Goal: Task Accomplishment & Management: Complete application form

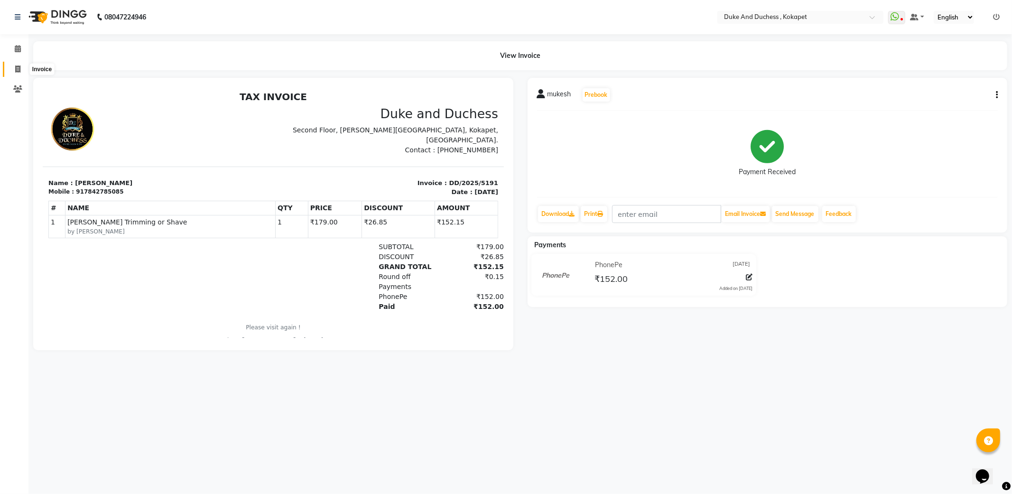
click at [16, 67] on icon at bounding box center [17, 68] width 5 height 7
select select "service"
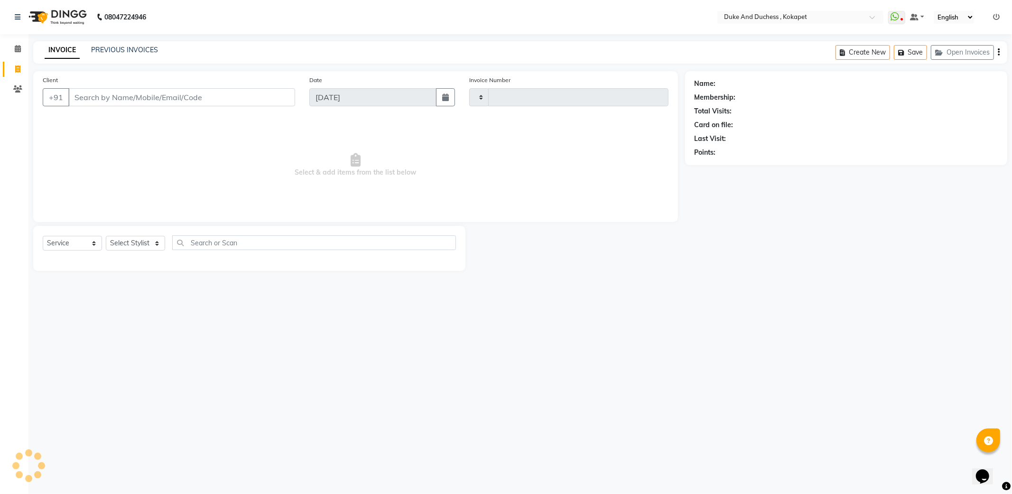
type input "5192"
select select "5687"
click at [147, 243] on select "Select Stylist" at bounding box center [135, 243] width 59 height 15
select select "45301"
click at [106, 236] on select "Select Stylist Admin [PERSON_NAME] [PERSON_NAME] [PERSON_NAME] [PERSON_NAME] [P…" at bounding box center [135, 243] width 59 height 15
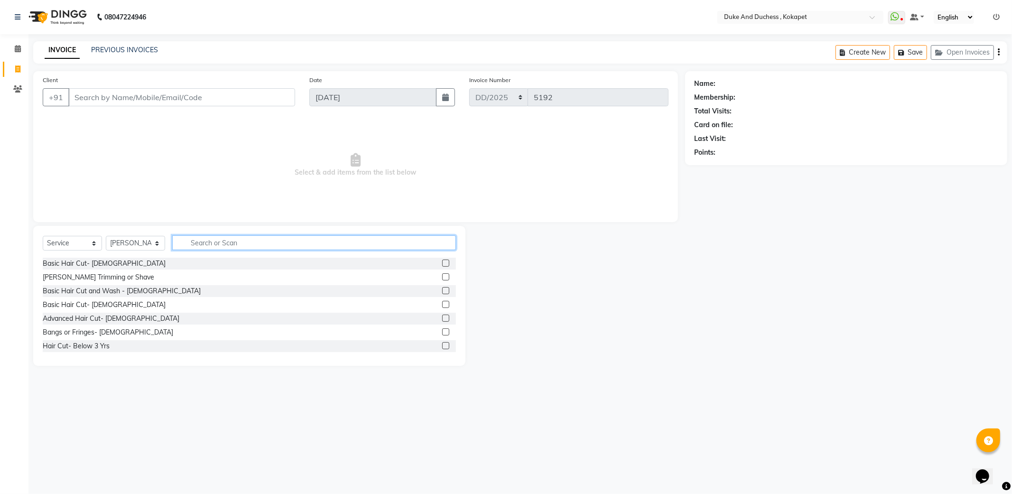
click at [201, 244] on input "text" at bounding box center [314, 242] width 284 height 15
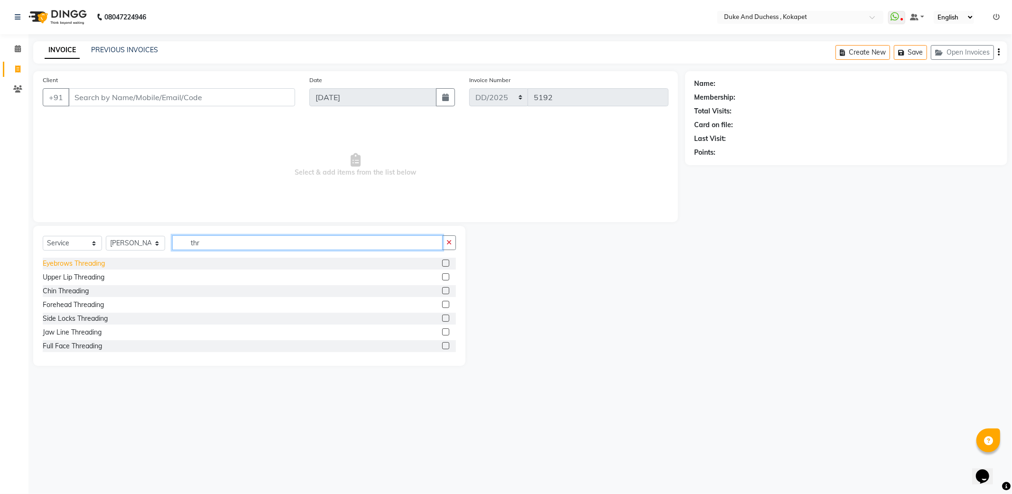
type input "thr"
click at [96, 267] on div "Eyebrows Threading" at bounding box center [74, 263] width 62 height 10
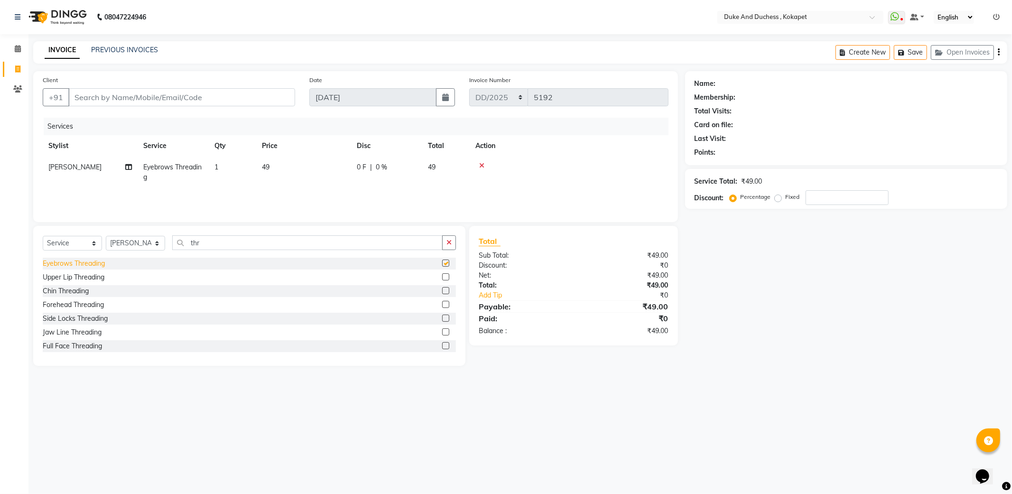
checkbox input "false"
click at [134, 243] on select "Select Stylist Admin [PERSON_NAME] [PERSON_NAME] [PERSON_NAME] [PERSON_NAME] [P…" at bounding box center [135, 243] width 59 height 15
select select "58564"
click at [106, 236] on select "Select Stylist Admin [PERSON_NAME] [PERSON_NAME] [PERSON_NAME] [PERSON_NAME] [P…" at bounding box center [135, 243] width 59 height 15
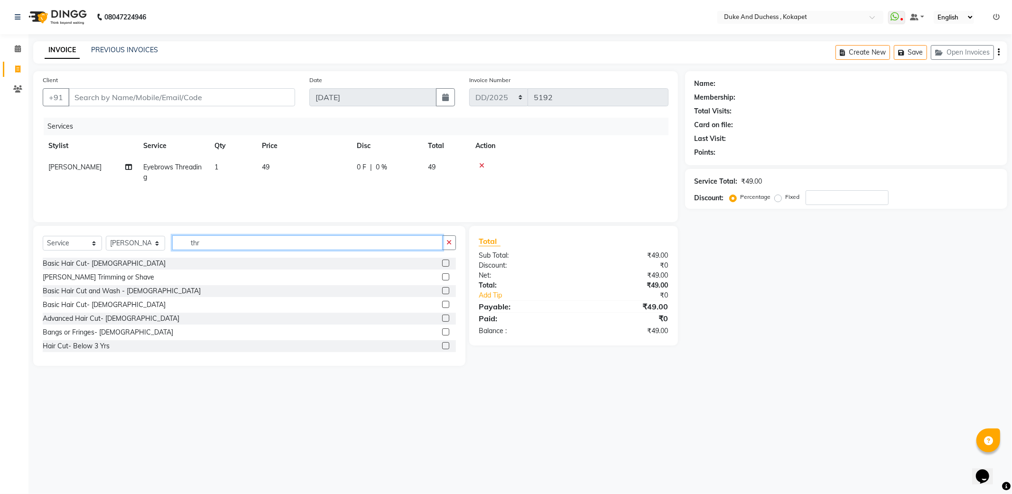
click at [212, 244] on input "thr" at bounding box center [307, 242] width 270 height 15
type input "t"
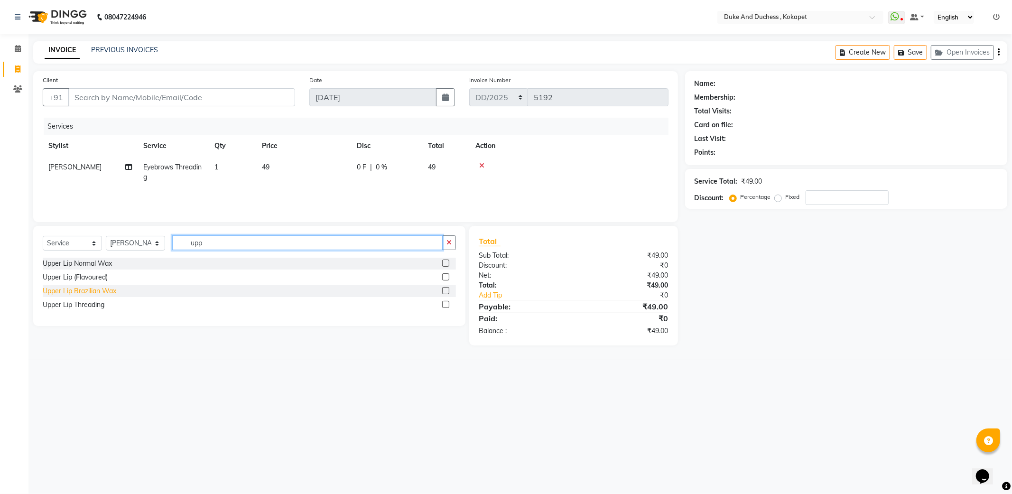
type input "upp"
click at [70, 289] on div "Upper Lip Brazilian Wax" at bounding box center [80, 291] width 74 height 10
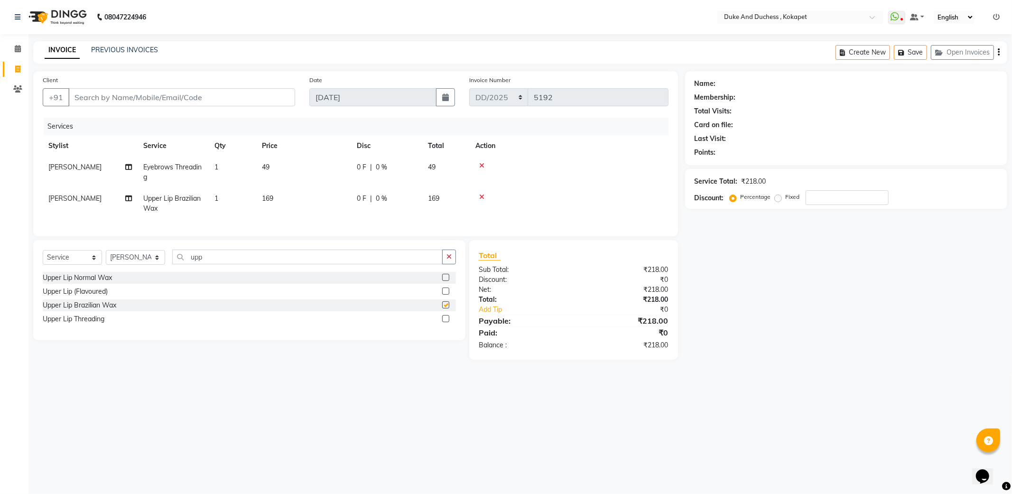
checkbox input "false"
click at [155, 101] on input "Client" at bounding box center [181, 97] width 227 height 18
type input "9"
type input "0"
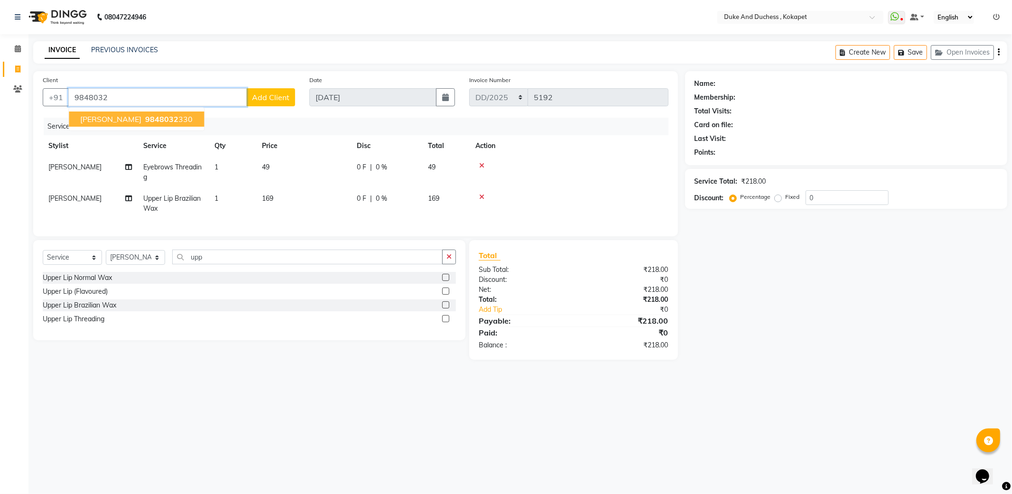
click at [129, 124] on button "Smita Mohapatra 9848032 330" at bounding box center [136, 118] width 135 height 15
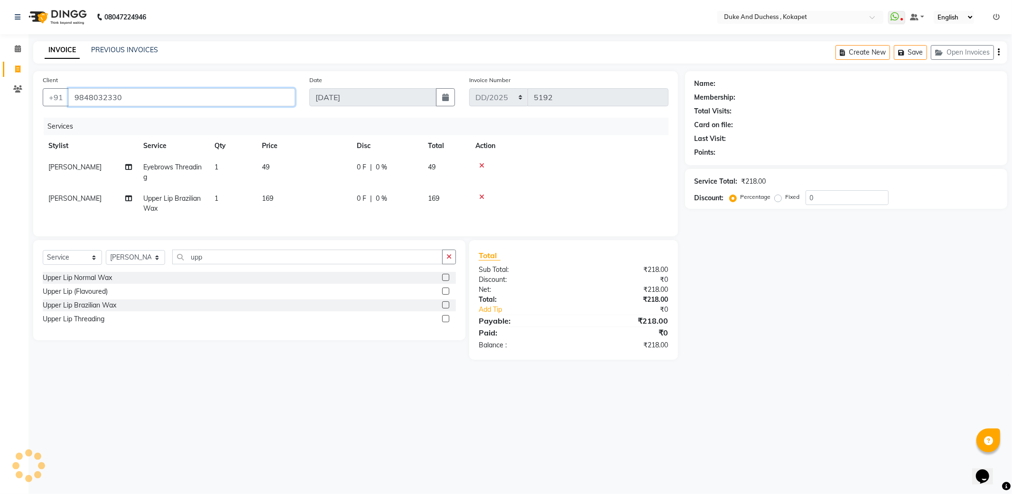
type input "9848032330"
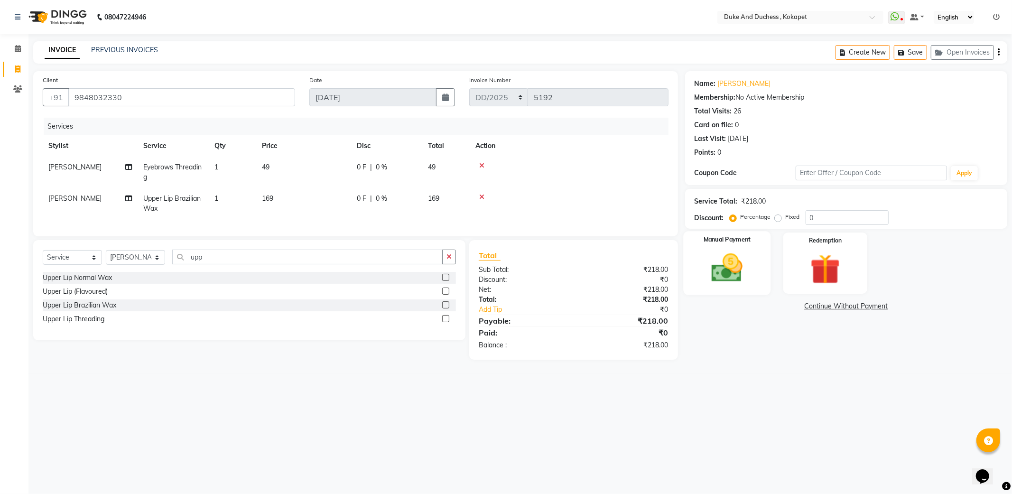
click at [745, 288] on div "Manual Payment" at bounding box center [726, 263] width 87 height 64
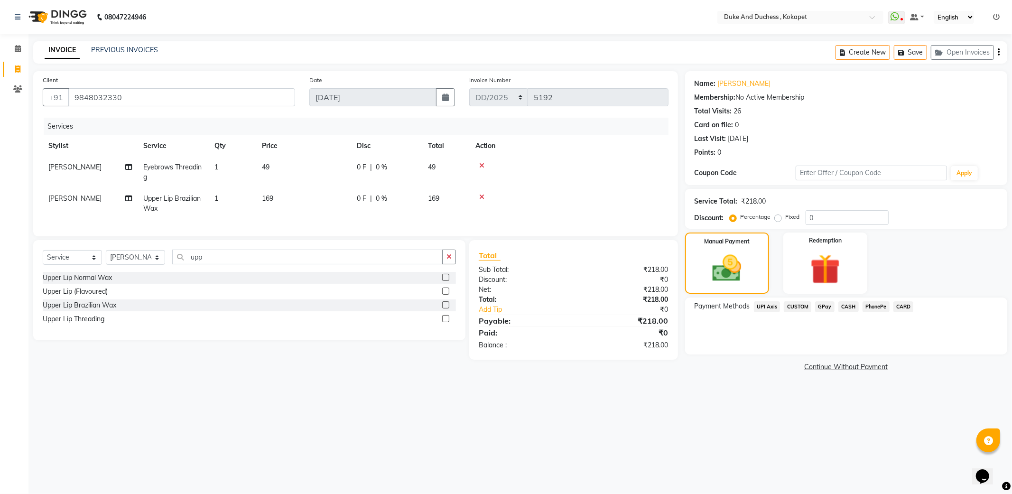
click at [876, 302] on span "PhonePe" at bounding box center [875, 306] width 27 height 11
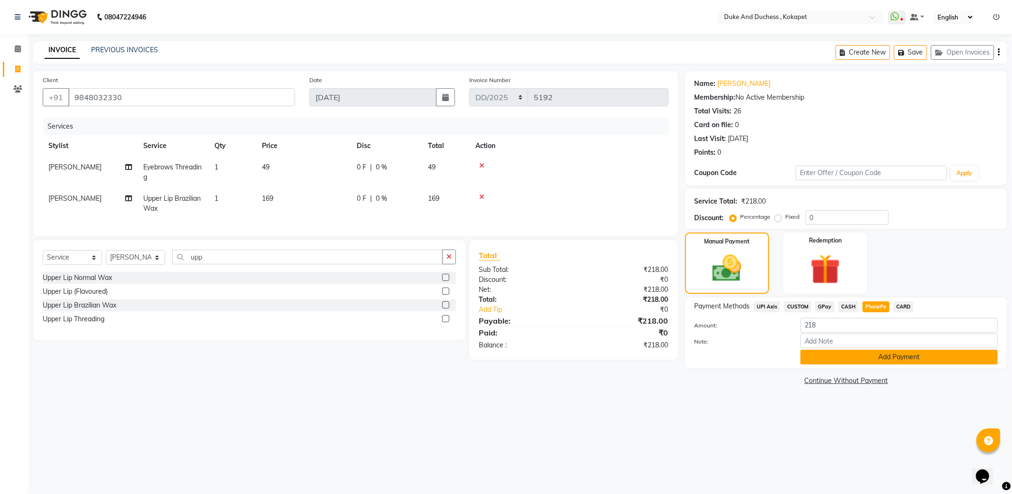
click at [905, 360] on button "Add Payment" at bounding box center [898, 357] width 197 height 15
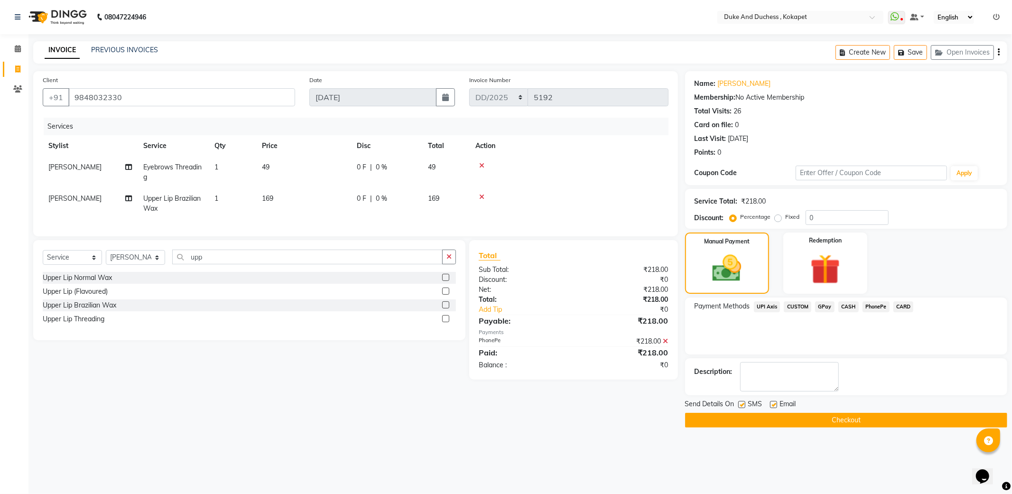
click at [838, 413] on button "Checkout" at bounding box center [846, 420] width 322 height 15
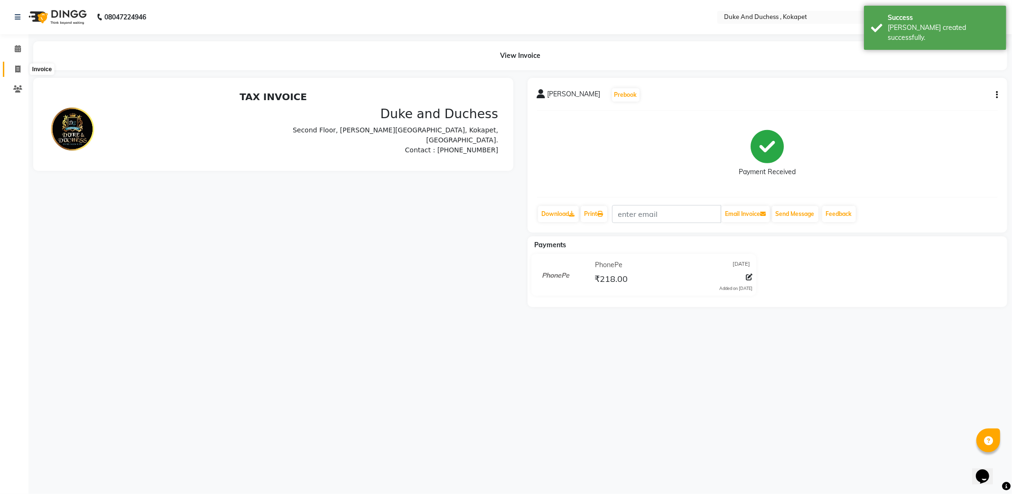
click at [20, 71] on icon at bounding box center [17, 68] width 5 height 7
select select "service"
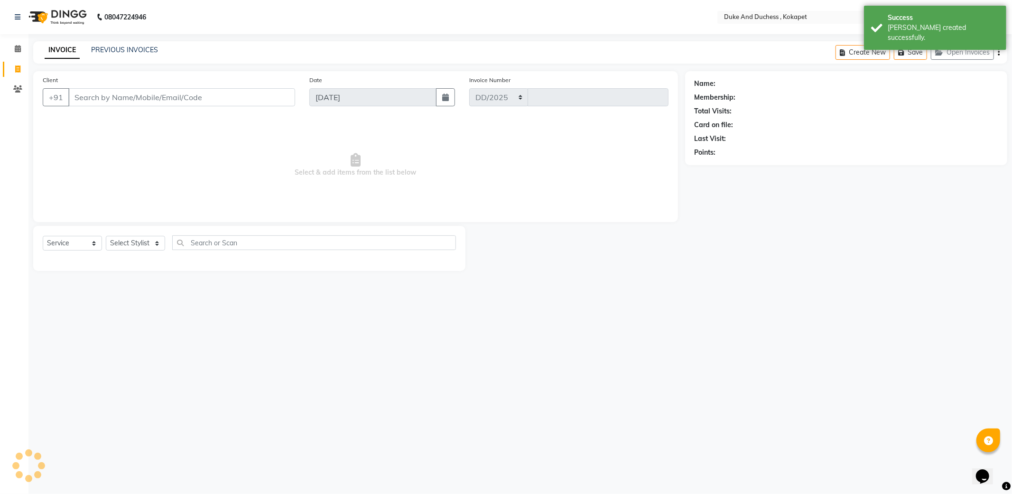
select select "5687"
type input "5194"
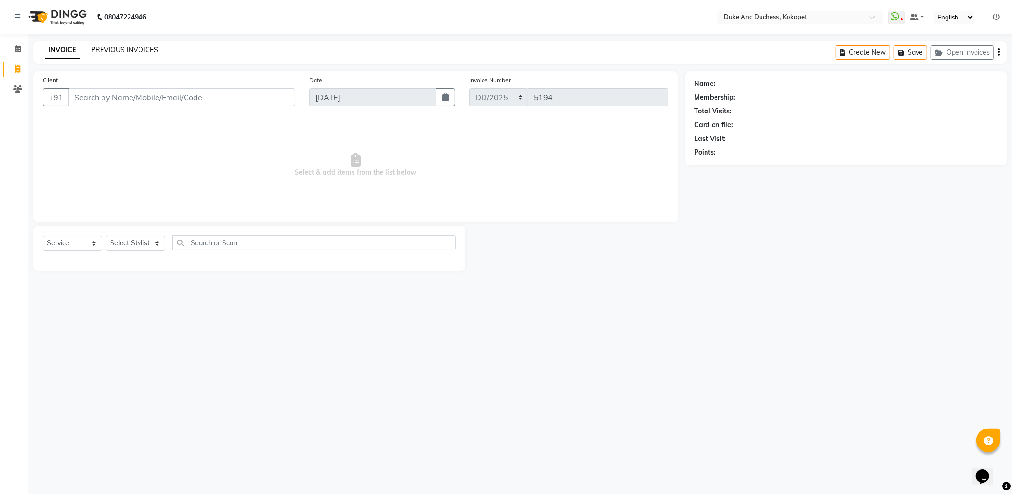
click at [117, 50] on link "PREVIOUS INVOICES" at bounding box center [124, 50] width 67 height 9
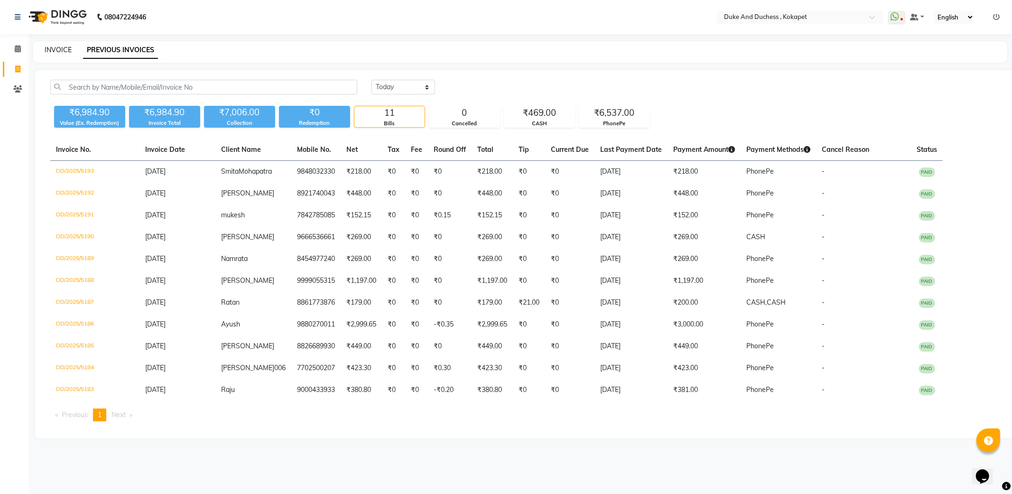
click at [55, 49] on link "INVOICE" at bounding box center [58, 50] width 27 height 9
select select "service"
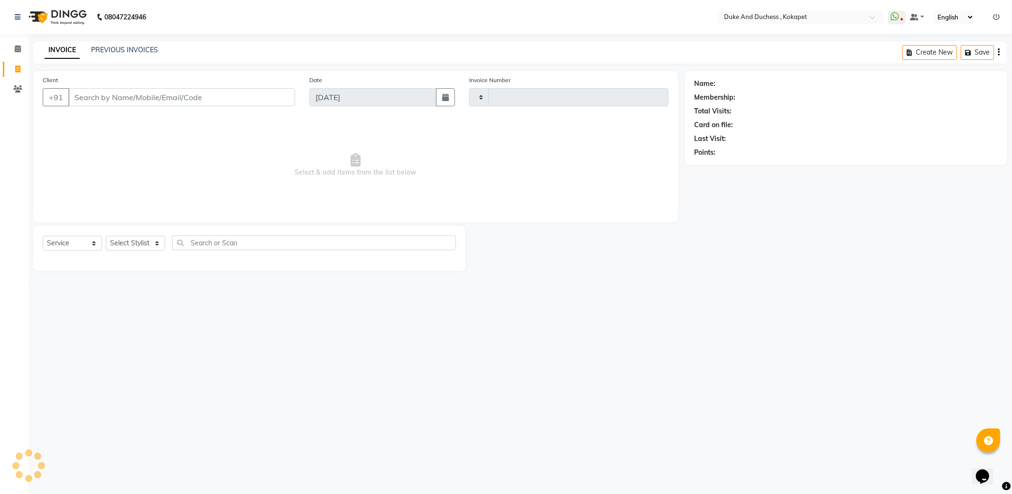
type input "5194"
select select "5687"
click at [125, 54] on link "PREVIOUS INVOICES" at bounding box center [124, 50] width 67 height 9
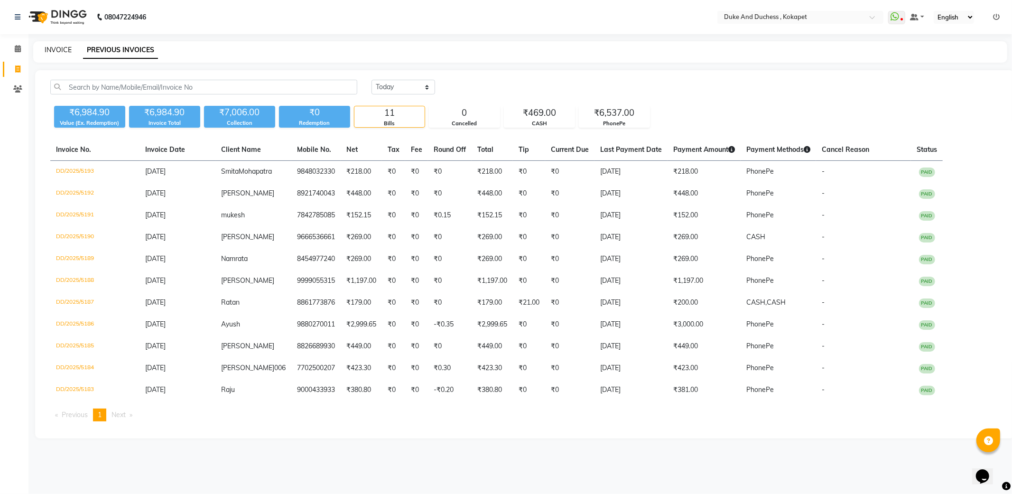
click at [58, 49] on link "INVOICE" at bounding box center [58, 50] width 27 height 9
select select "service"
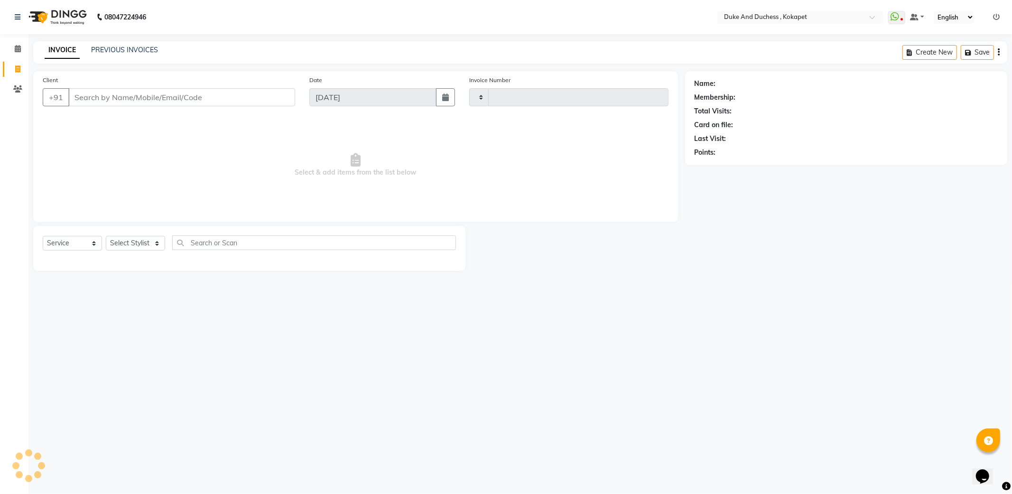
type input "5194"
select select "5687"
drag, startPoint x: 45, startPoint y: 50, endPoint x: 82, endPoint y: 48, distance: 37.5
click at [82, 48] on div "INVOICE PREVIOUS INVOICES" at bounding box center [95, 50] width 125 height 10
click at [83, 47] on div "INVOICE PREVIOUS INVOICES" at bounding box center [95, 50] width 125 height 10
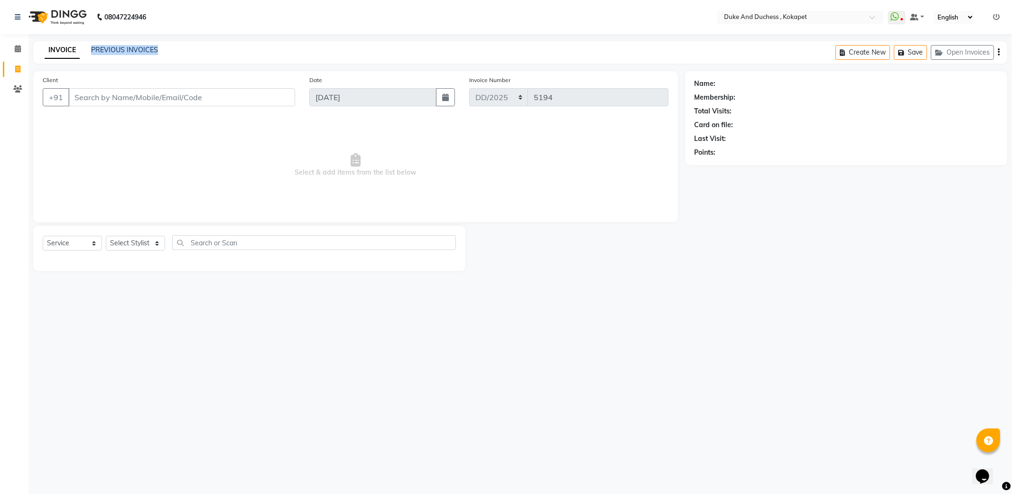
drag, startPoint x: 89, startPoint y: 48, endPoint x: 192, endPoint y: 44, distance: 102.6
click at [188, 44] on div "INVOICE PREVIOUS INVOICES Create New Save Open Invoices" at bounding box center [520, 52] width 974 height 22
click at [192, 44] on div "INVOICE PREVIOUS INVOICES Create New Save Open Invoices" at bounding box center [520, 52] width 974 height 22
drag, startPoint x: 90, startPoint y: 49, endPoint x: 187, endPoint y: 50, distance: 96.8
click at [187, 50] on div "INVOICE PREVIOUS INVOICES Create New Save Open Invoices" at bounding box center [520, 52] width 974 height 22
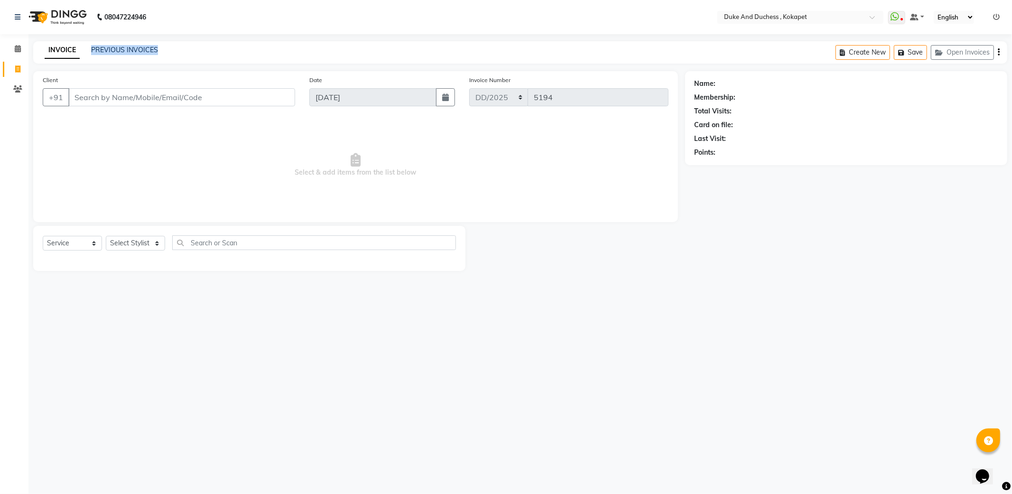
click at [187, 50] on div "INVOICE PREVIOUS INVOICES Create New Save Open Invoices" at bounding box center [520, 52] width 974 height 22
drag, startPoint x: 89, startPoint y: 49, endPoint x: 170, endPoint y: 48, distance: 80.6
click at [168, 48] on div "INVOICE PREVIOUS INVOICES Create New Save Open Invoices" at bounding box center [520, 52] width 974 height 22
click at [170, 48] on div "INVOICE PREVIOUS INVOICES Create New Save Open Invoices" at bounding box center [520, 52] width 974 height 22
drag, startPoint x: 44, startPoint y: 49, endPoint x: 129, endPoint y: 49, distance: 85.8
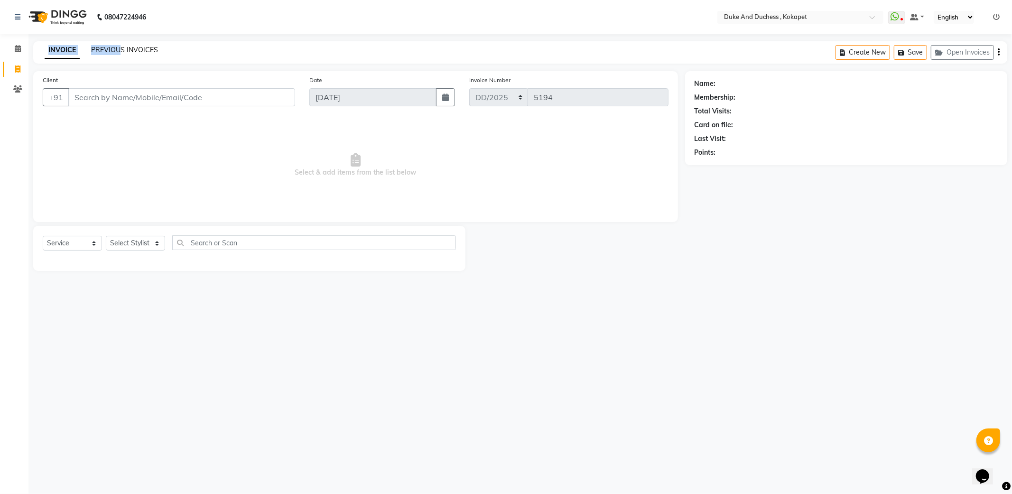
click at [120, 49] on div "INVOICE PREVIOUS INVOICES" at bounding box center [95, 50] width 125 height 10
click at [179, 55] on div "INVOICE PREVIOUS INVOICES Create New Save Open Invoices" at bounding box center [520, 52] width 974 height 22
drag, startPoint x: 45, startPoint y: 51, endPoint x: 103, endPoint y: 49, distance: 58.4
click at [93, 49] on div "INVOICE PREVIOUS INVOICES" at bounding box center [95, 50] width 125 height 10
click at [163, 51] on div "INVOICE PREVIOUS INVOICES" at bounding box center [101, 50] width 136 height 11
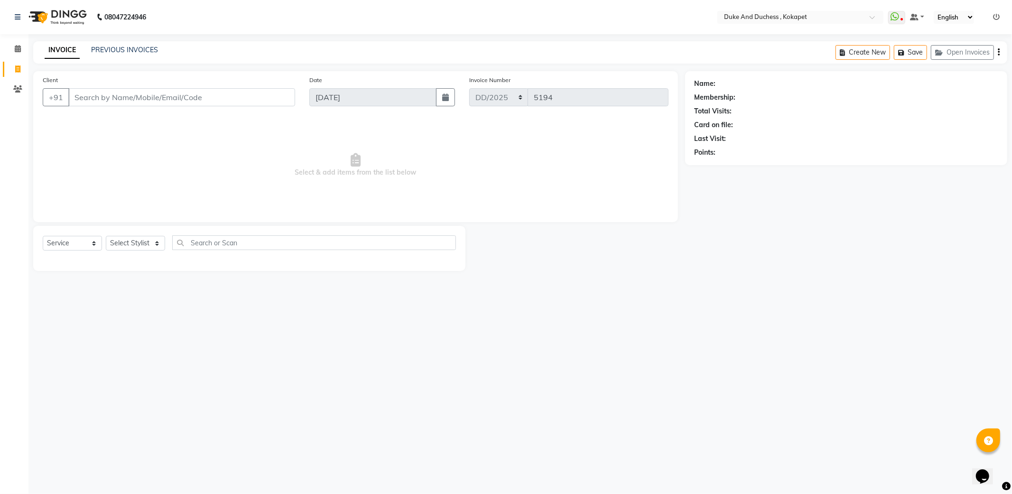
click at [45, 49] on link "INVOICE" at bounding box center [62, 50] width 35 height 17
drag, startPoint x: 50, startPoint y: 50, endPoint x: 84, endPoint y: 51, distance: 33.7
click at [83, 51] on div "INVOICE PREVIOUS INVOICES" at bounding box center [95, 50] width 125 height 10
drag, startPoint x: 94, startPoint y: 51, endPoint x: 179, endPoint y: 49, distance: 84.9
click at [173, 49] on div "INVOICE PREVIOUS INVOICES Create New Save Open Invoices" at bounding box center [520, 52] width 974 height 22
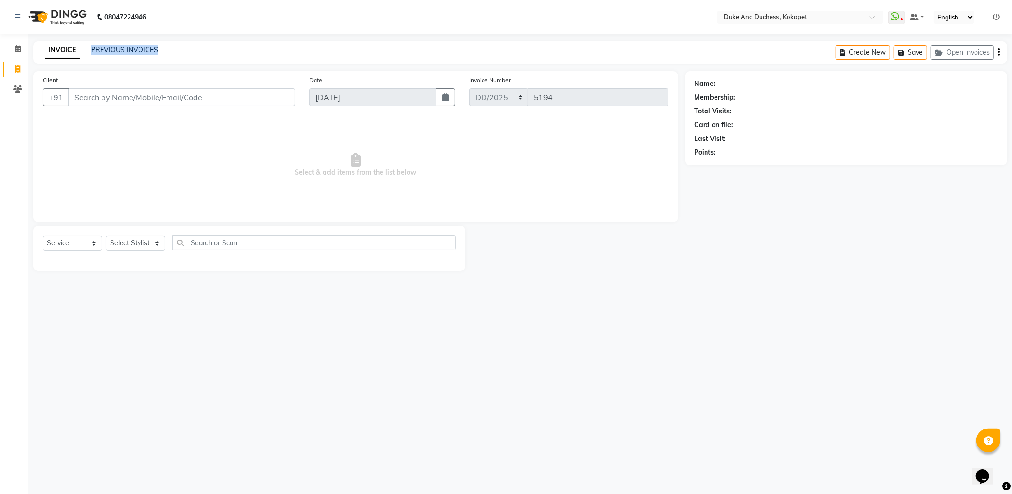
click at [184, 49] on div "INVOICE PREVIOUS INVOICES Create New Save Open Invoices" at bounding box center [520, 52] width 974 height 22
drag, startPoint x: 46, startPoint y: 49, endPoint x: 65, endPoint y: 49, distance: 19.5
click at [65, 49] on link "INVOICE" at bounding box center [62, 50] width 35 height 17
drag, startPoint x: 181, startPoint y: 46, endPoint x: 239, endPoint y: 46, distance: 57.9
click at [239, 46] on div "INVOICE PREVIOUS INVOICES Create New Save Open Invoices" at bounding box center [520, 52] width 974 height 22
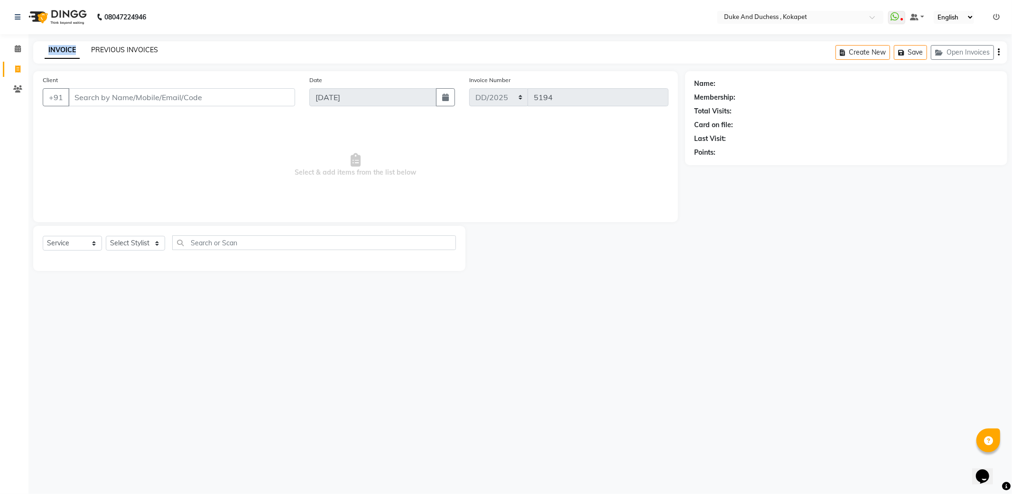
drag, startPoint x: 47, startPoint y: 49, endPoint x: 92, endPoint y: 47, distance: 44.6
click at [89, 47] on div "INVOICE PREVIOUS INVOICES" at bounding box center [95, 50] width 125 height 10
drag, startPoint x: 129, startPoint y: 39, endPoint x: 217, endPoint y: 38, distance: 88.2
click at [217, 38] on div "08047224946 Select Location × Duke And Duchess , Kokapet WhatsApp Status ✕ Stat…" at bounding box center [506, 247] width 1012 height 494
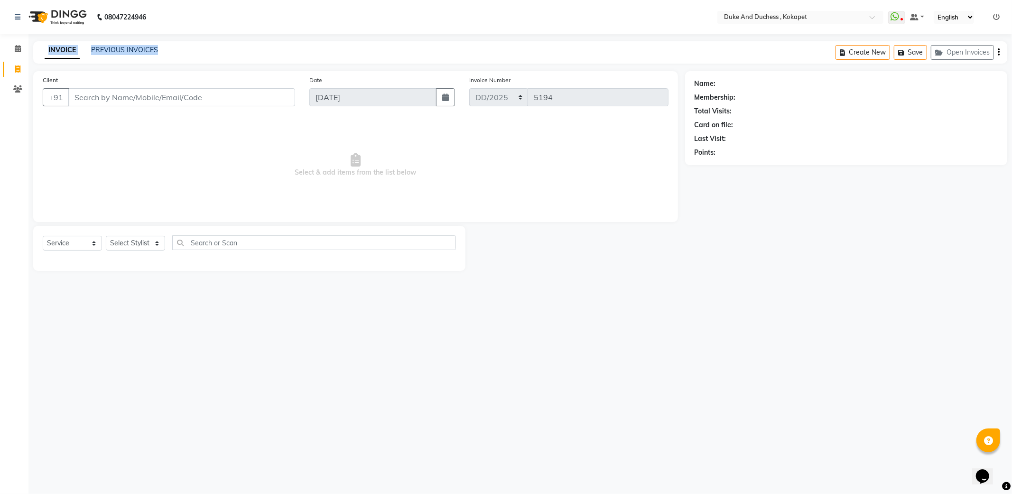
drag, startPoint x: 45, startPoint y: 49, endPoint x: 195, endPoint y: 51, distance: 150.4
click at [195, 51] on div "INVOICE PREVIOUS INVOICES Create New Save Open Invoices" at bounding box center [520, 52] width 974 height 22
drag, startPoint x: 195, startPoint y: 51, endPoint x: 310, endPoint y: 23, distance: 118.6
click at [310, 23] on nav "08047224946 Select Location × Duke And Duchess , Kokapet WhatsApp Status ✕ Stat…" at bounding box center [506, 17] width 1012 height 34
click at [17, 51] on icon at bounding box center [18, 48] width 6 height 7
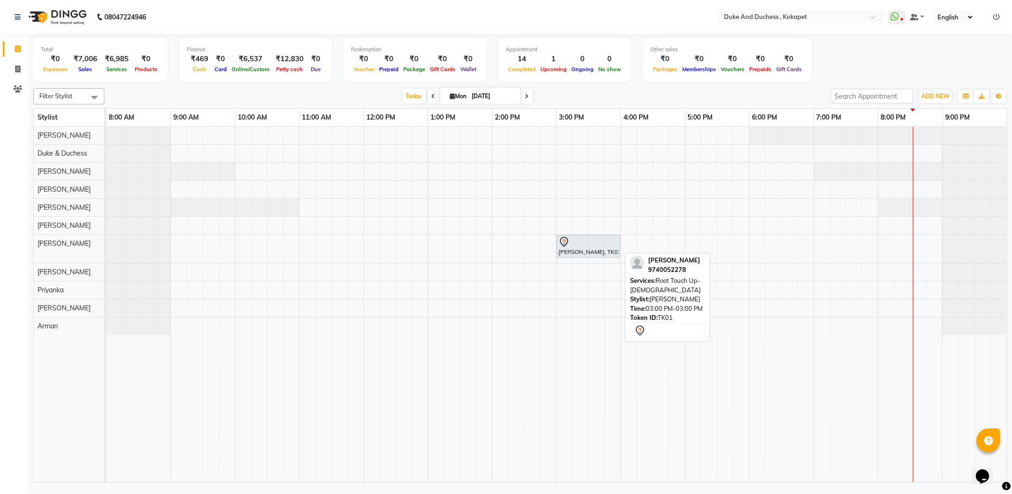
click at [599, 246] on div at bounding box center [588, 241] width 60 height 11
select select "7"
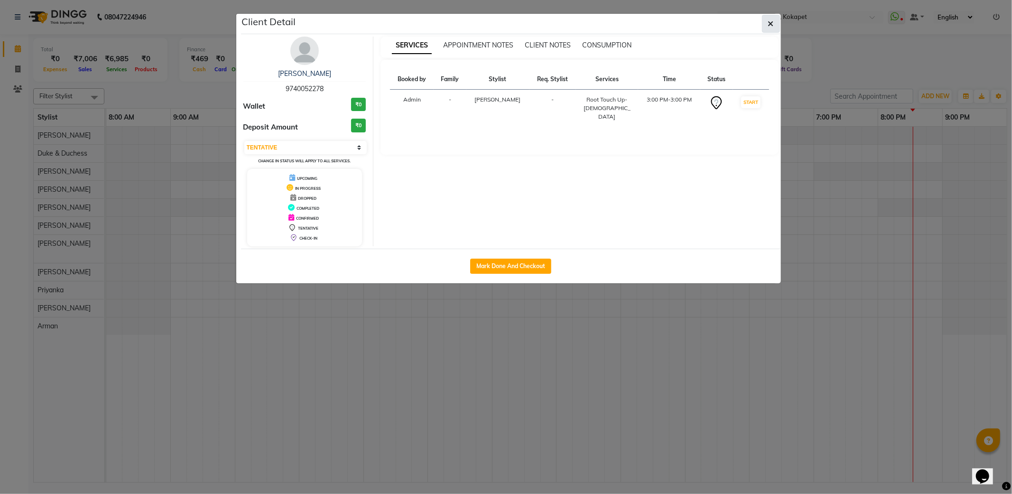
click at [765, 26] on button "button" at bounding box center [771, 24] width 18 height 18
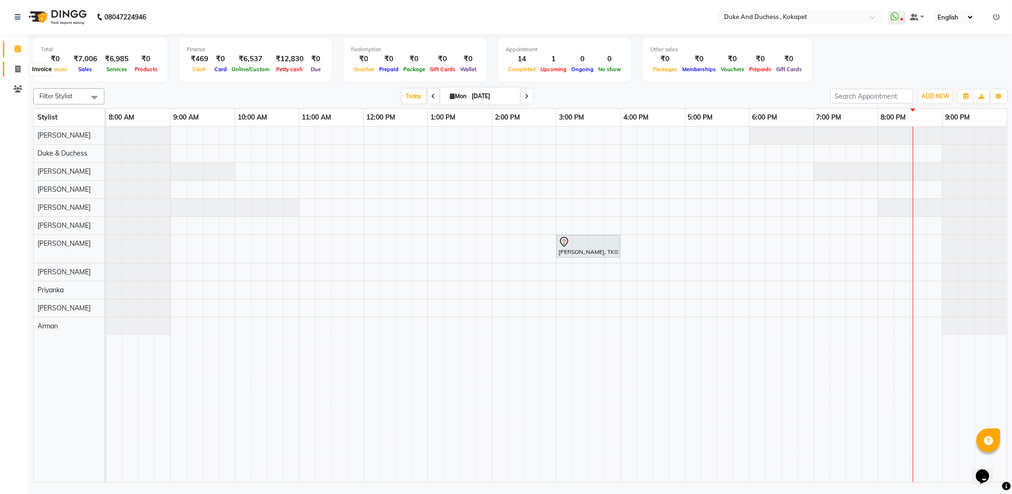
click at [15, 69] on icon at bounding box center [17, 68] width 5 height 7
select select "service"
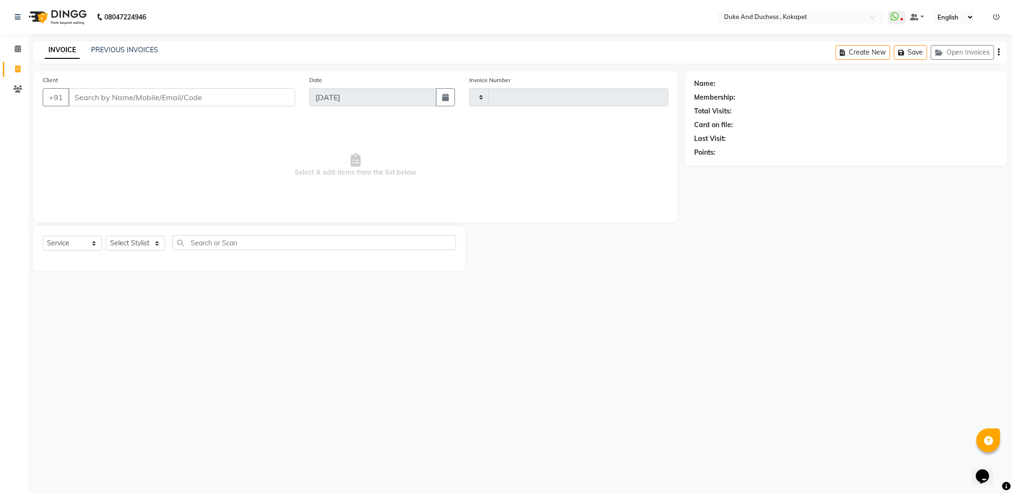
type input "5194"
select select "5687"
click at [121, 49] on link "PREVIOUS INVOICES" at bounding box center [124, 50] width 67 height 9
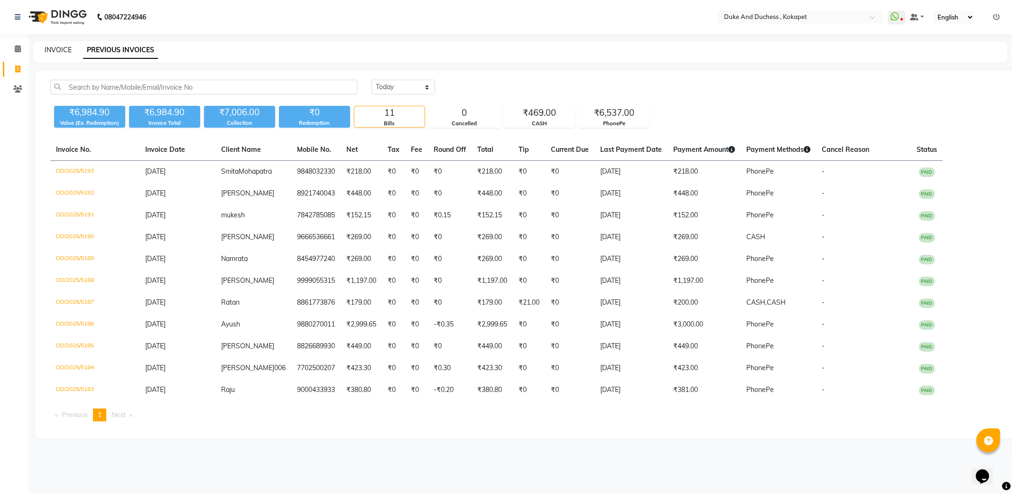
click at [54, 51] on link "INVOICE" at bounding box center [58, 50] width 27 height 9
select select "service"
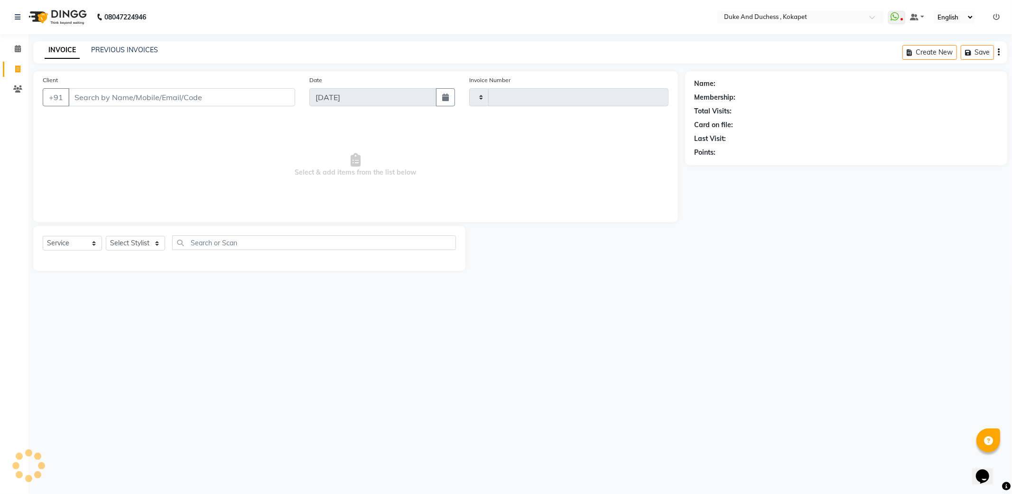
type input "5194"
select select "5687"
click at [60, 50] on link "INVOICE" at bounding box center [62, 50] width 35 height 17
click at [63, 50] on link "INVOICE" at bounding box center [62, 50] width 35 height 17
click at [107, 63] on div "INVOICE PREVIOUS INVOICES Create New Save Open Invoices" at bounding box center [520, 52] width 974 height 22
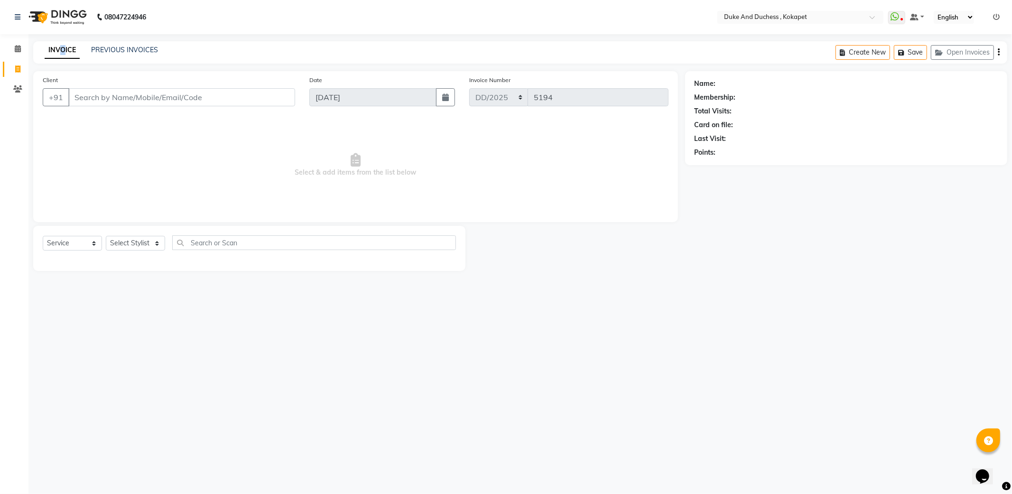
drag, startPoint x: 59, startPoint y: 50, endPoint x: 65, endPoint y: 49, distance: 5.2
click at [65, 49] on link "INVOICE" at bounding box center [62, 50] width 35 height 17
click at [121, 62] on div "INVOICE PREVIOUS INVOICES Create New Save Open Invoices" at bounding box center [520, 52] width 974 height 22
drag, startPoint x: 49, startPoint y: 49, endPoint x: 57, endPoint y: 51, distance: 8.7
click at [57, 51] on link "INVOICE" at bounding box center [62, 50] width 35 height 17
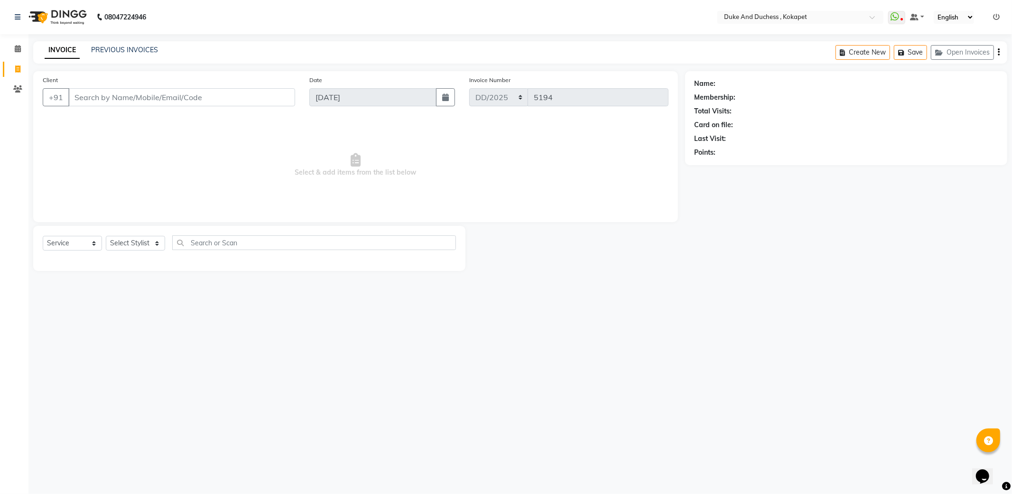
click at [124, 68] on main "INVOICE PREVIOUS INVOICES Create New Save Open Invoices Client +91 Date [DATE] …" at bounding box center [519, 163] width 983 height 244
click at [55, 48] on link "INVOICE" at bounding box center [62, 50] width 35 height 17
click at [59, 48] on link "INVOICE" at bounding box center [62, 50] width 35 height 17
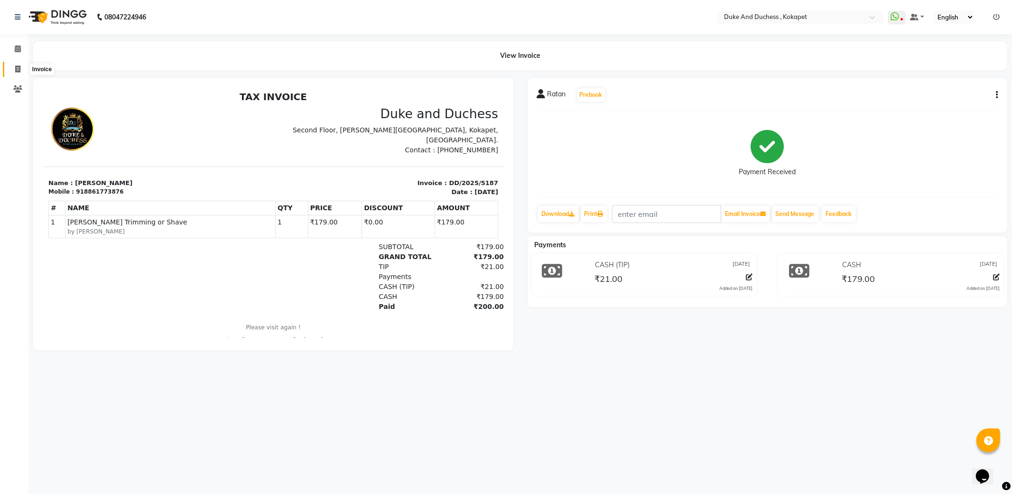
click at [13, 70] on span at bounding box center [17, 69] width 17 height 11
select select "service"
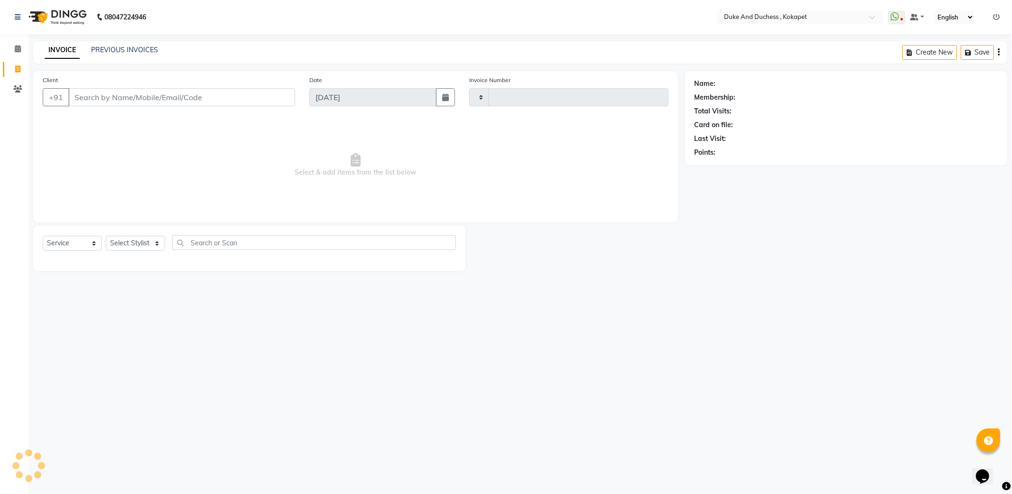
type input "5192"
select select "5687"
click at [150, 93] on input "Client" at bounding box center [181, 97] width 227 height 18
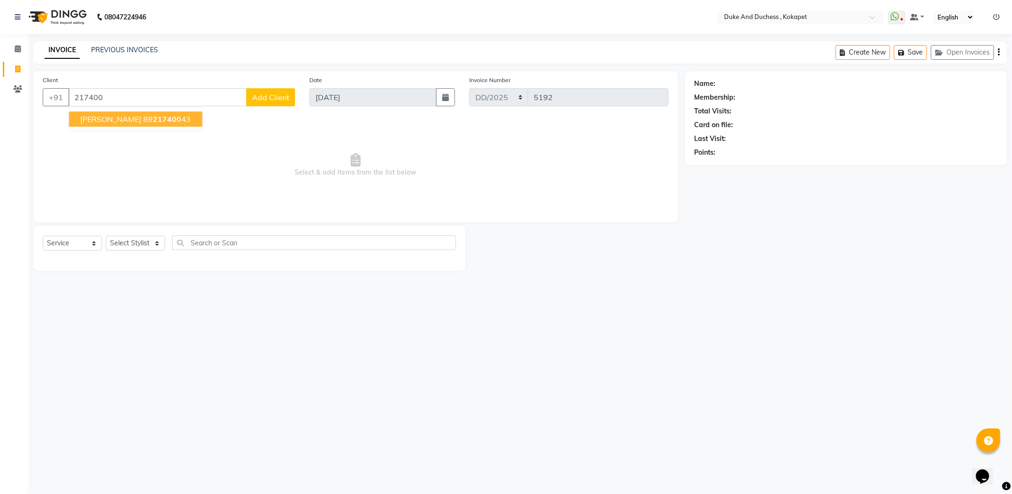
click at [153, 123] on span "217400" at bounding box center [167, 118] width 28 height 9
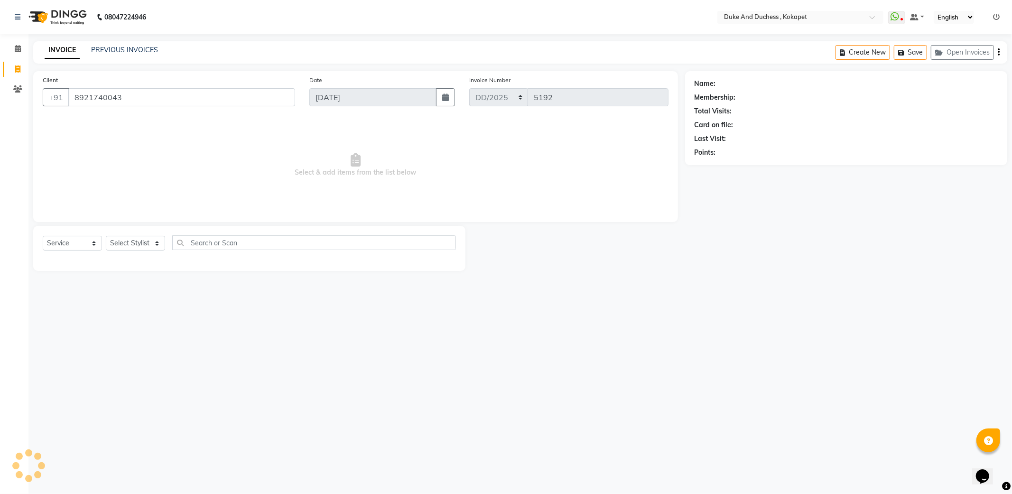
type input "8921740043"
click at [142, 244] on select "Select Stylist Admin [PERSON_NAME] [PERSON_NAME] [PERSON_NAME] [PERSON_NAME] [P…" at bounding box center [135, 243] width 59 height 15
select select "38838"
click at [106, 236] on select "Select Stylist Admin [PERSON_NAME] [PERSON_NAME] [PERSON_NAME] [PERSON_NAME] [P…" at bounding box center [135, 243] width 59 height 15
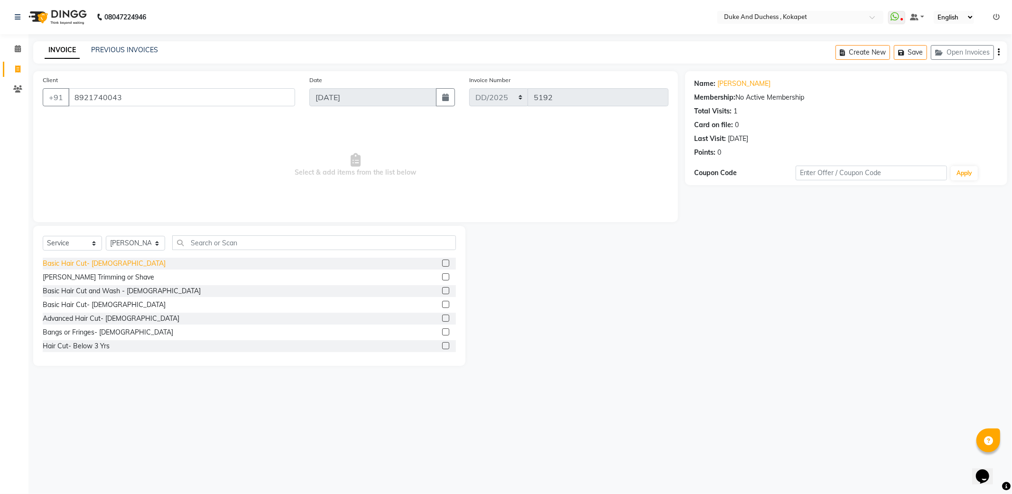
click at [70, 266] on div "Basic Hair Cut- [DEMOGRAPHIC_DATA]" at bounding box center [104, 263] width 123 height 10
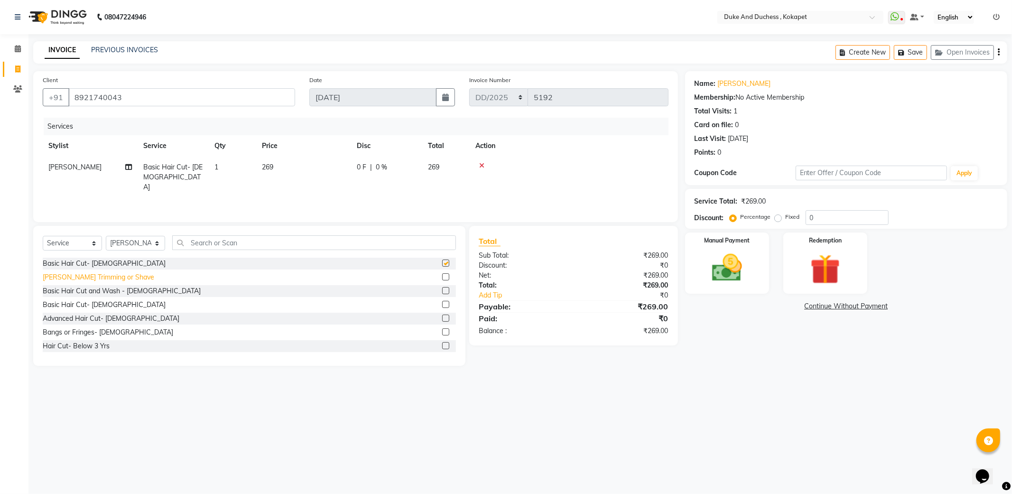
checkbox input "false"
click at [73, 277] on div "[PERSON_NAME] Trimming or Shave" at bounding box center [98, 277] width 111 height 10
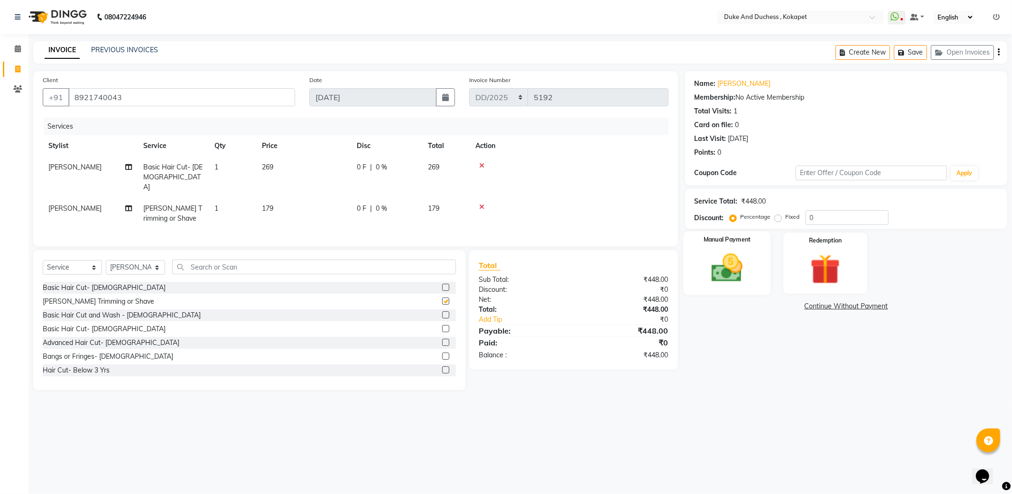
checkbox input "false"
click at [732, 259] on img at bounding box center [726, 268] width 51 height 36
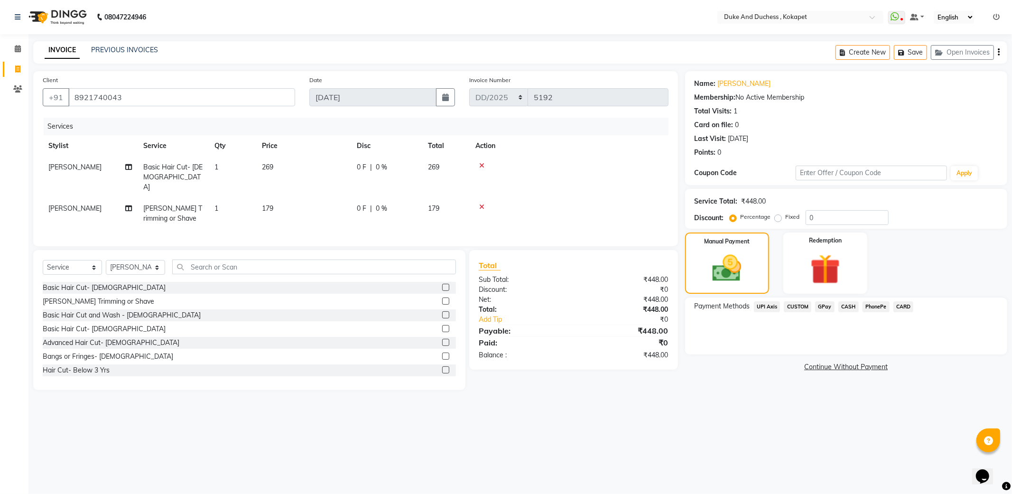
click at [873, 308] on span "PhonePe" at bounding box center [875, 306] width 27 height 11
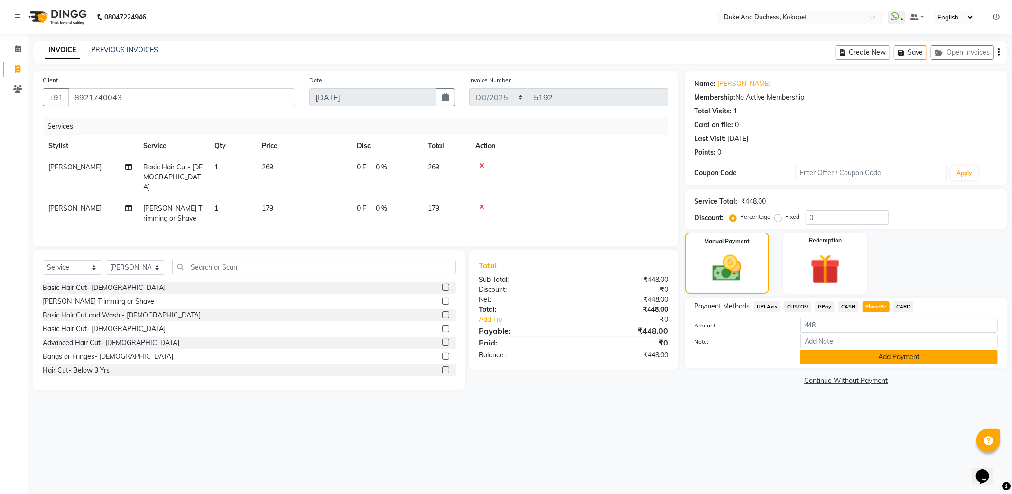
click at [868, 362] on button "Add Payment" at bounding box center [898, 357] width 197 height 15
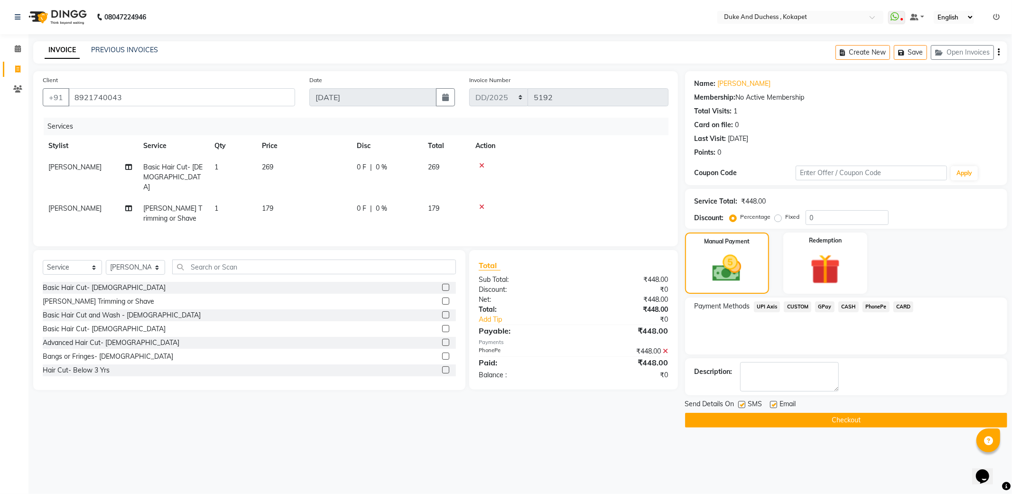
click at [778, 422] on button "Checkout" at bounding box center [846, 420] width 322 height 15
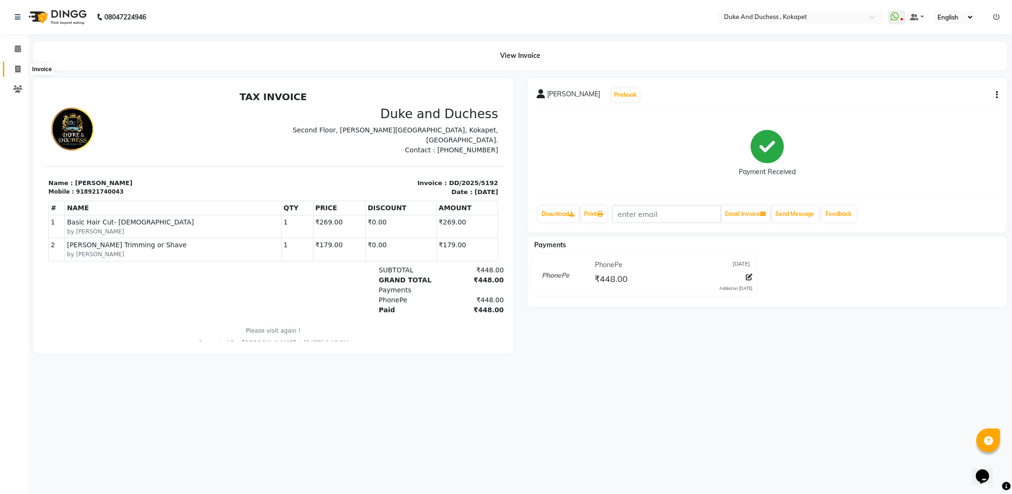
click at [18, 69] on icon at bounding box center [17, 68] width 5 height 7
select select "service"
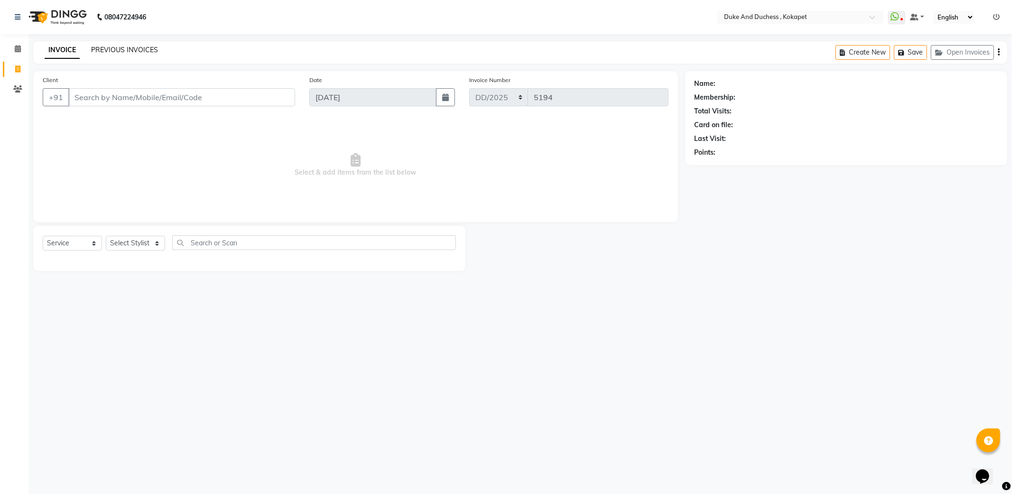
click at [112, 46] on link "PREVIOUS INVOICES" at bounding box center [124, 50] width 67 height 9
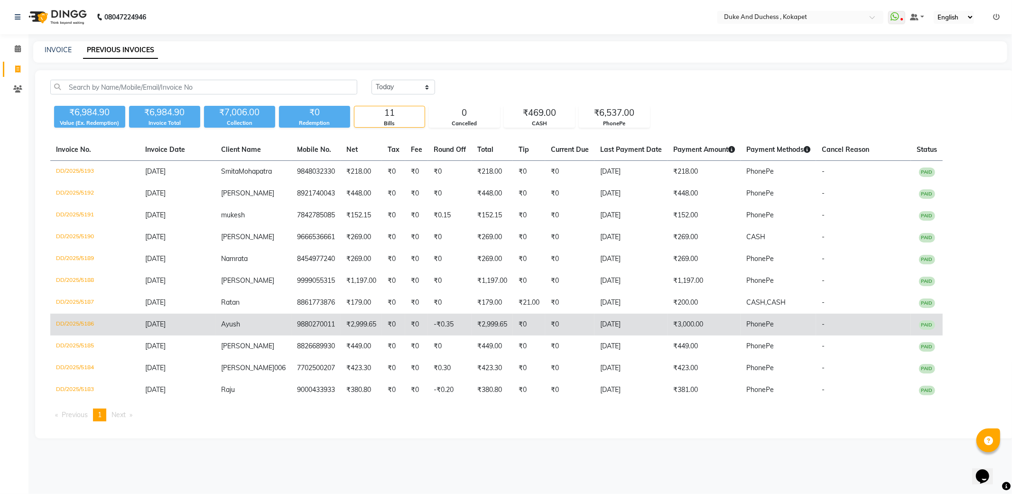
click at [350, 331] on td "₹2,999.65" at bounding box center [361, 325] width 41 height 22
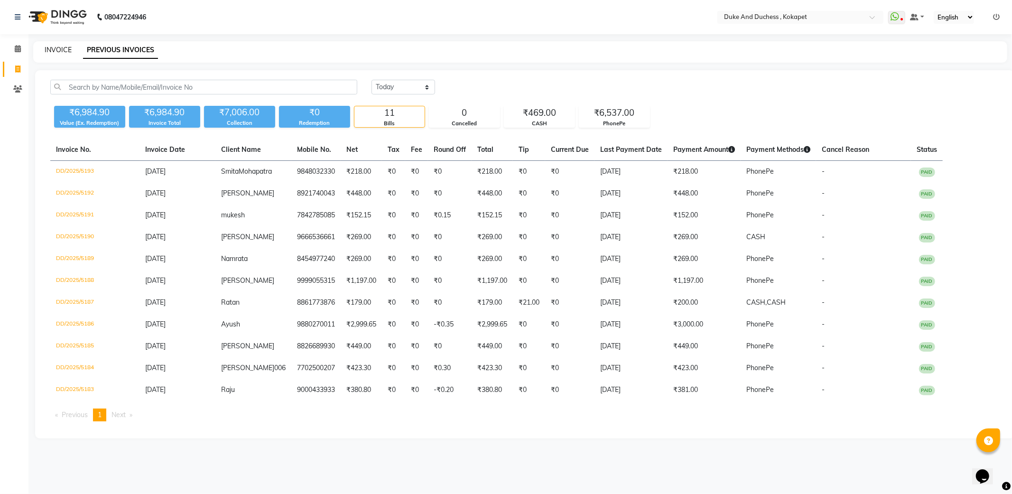
click at [65, 46] on link "INVOICE" at bounding box center [58, 50] width 27 height 9
select select "service"
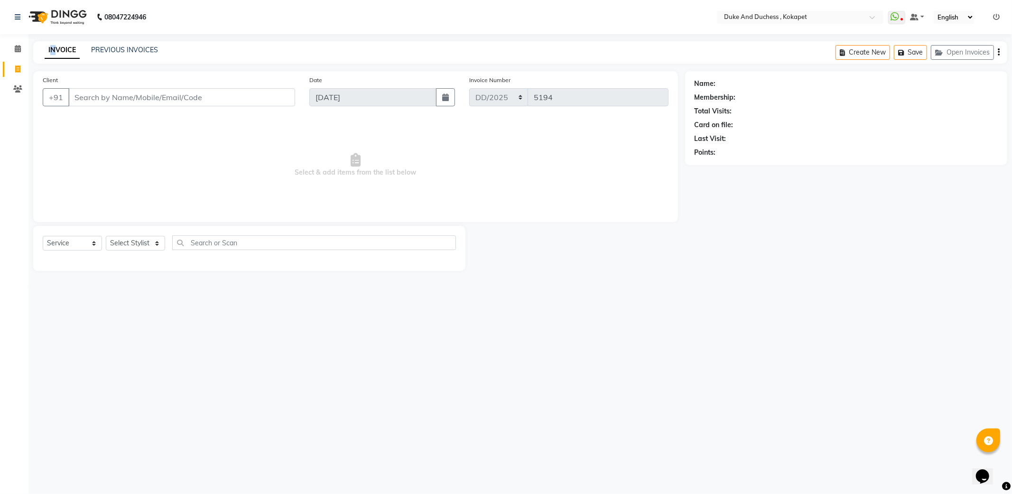
drag, startPoint x: 51, startPoint y: 52, endPoint x: 60, endPoint y: 52, distance: 9.0
click at [59, 52] on link "INVOICE" at bounding box center [62, 50] width 35 height 17
drag, startPoint x: 67, startPoint y: 52, endPoint x: 163, endPoint y: 39, distance: 96.7
click at [96, 52] on div "INVOICE PREVIOUS INVOICES" at bounding box center [95, 50] width 125 height 10
click at [305, 36] on div "08047224946 Select Location × Duke And Duchess , Kokapet WhatsApp Status ✕ Stat…" at bounding box center [506, 247] width 1012 height 494
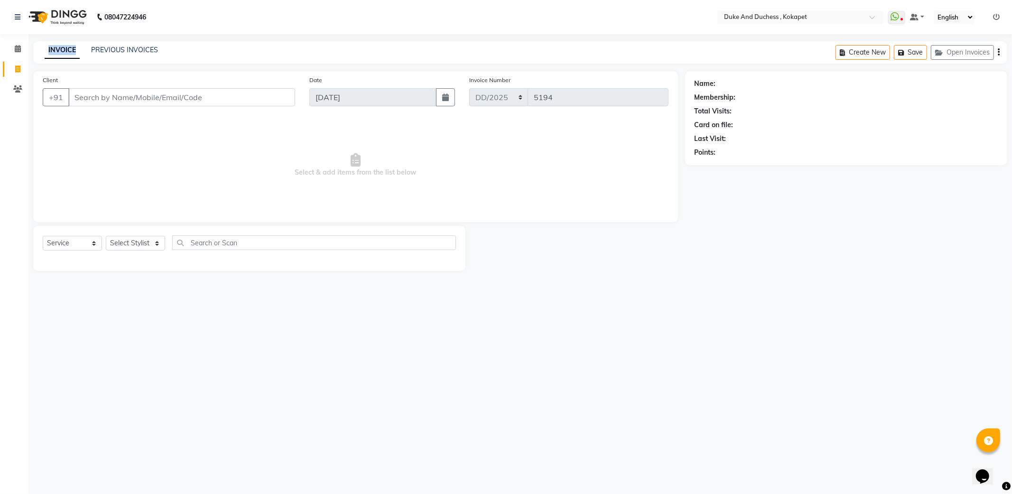
drag, startPoint x: 46, startPoint y: 49, endPoint x: 83, endPoint y: 50, distance: 37.0
click at [83, 50] on div "INVOICE PREVIOUS INVOICES" at bounding box center [95, 50] width 125 height 10
drag, startPoint x: 83, startPoint y: 50, endPoint x: 91, endPoint y: 48, distance: 7.8
click at [84, 50] on div "INVOICE PREVIOUS INVOICES" at bounding box center [95, 50] width 125 height 10
click at [181, 31] on nav "08047224946 Select Location × Duke And Duchess , Kokapet WhatsApp Status ✕ Stat…" at bounding box center [506, 17] width 1012 height 34
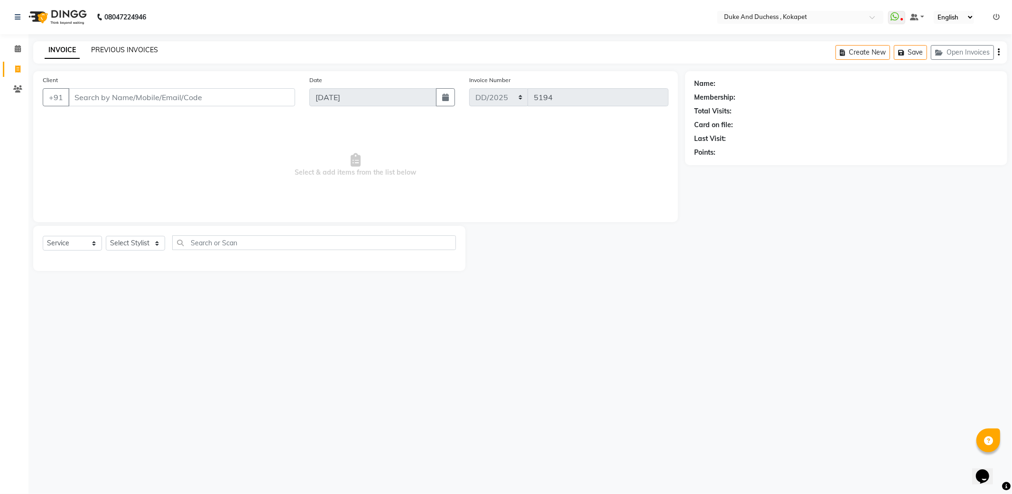
click at [92, 50] on link "PREVIOUS INVOICES" at bounding box center [124, 50] width 67 height 9
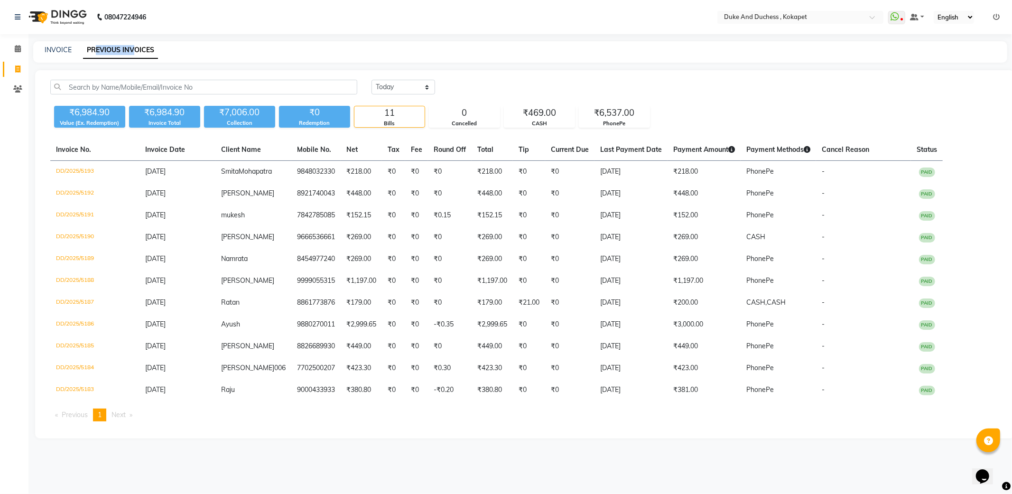
drag, startPoint x: 95, startPoint y: 50, endPoint x: 165, endPoint y: 47, distance: 70.3
click at [149, 47] on link "PREVIOUS INVOICES" at bounding box center [120, 50] width 75 height 17
click at [169, 47] on div "INVOICE PREVIOUS INVOICES" at bounding box center [514, 50] width 962 height 10
drag, startPoint x: 170, startPoint y: 46, endPoint x: 115, endPoint y: 46, distance: 54.5
click at [168, 46] on div "INVOICE PREVIOUS INVOICES" at bounding box center [514, 50] width 962 height 10
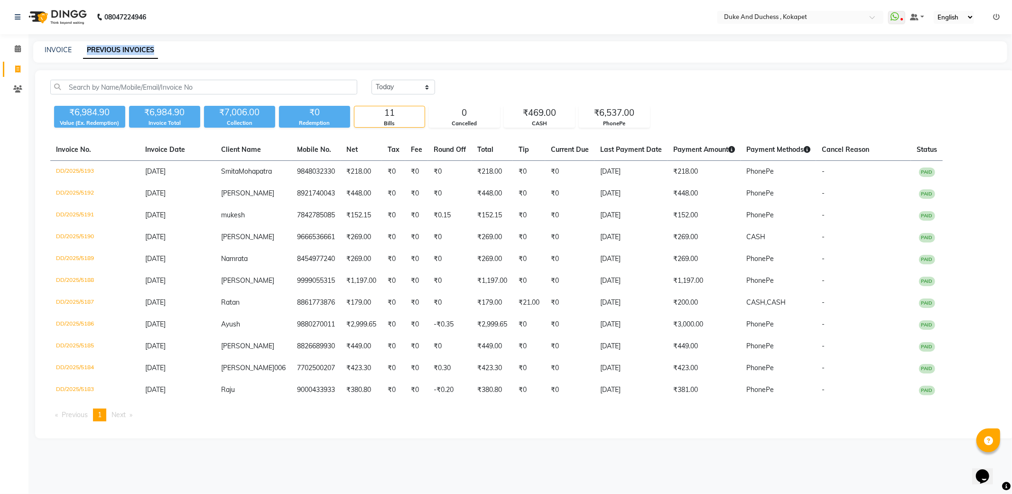
drag, startPoint x: 84, startPoint y: 46, endPoint x: 196, endPoint y: 50, distance: 111.6
click at [196, 50] on div "INVOICE PREVIOUS INVOICES" at bounding box center [514, 50] width 962 height 10
click at [62, 48] on link "INVOICE" at bounding box center [58, 50] width 27 height 9
select select "service"
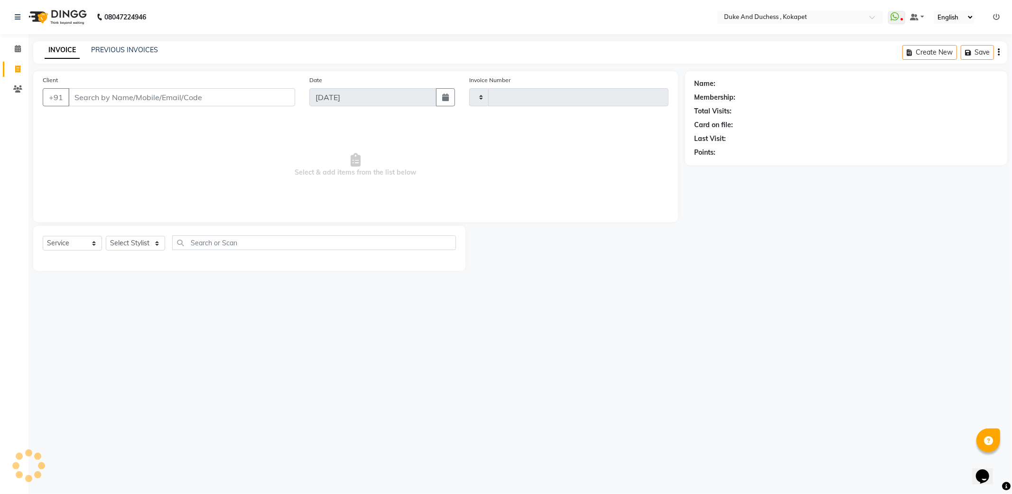
type input "5194"
select select "5687"
drag, startPoint x: 46, startPoint y: 51, endPoint x: 212, endPoint y: 64, distance: 166.5
click at [212, 64] on main "INVOICE PREVIOUS INVOICES Create New Save Open Invoices Client +91 Date [DATE] …" at bounding box center [519, 163] width 983 height 244
click at [226, 10] on nav "08047224946 Select Location × Duke And Duchess , Kokapet WhatsApp Status ✕ Stat…" at bounding box center [506, 17] width 1012 height 34
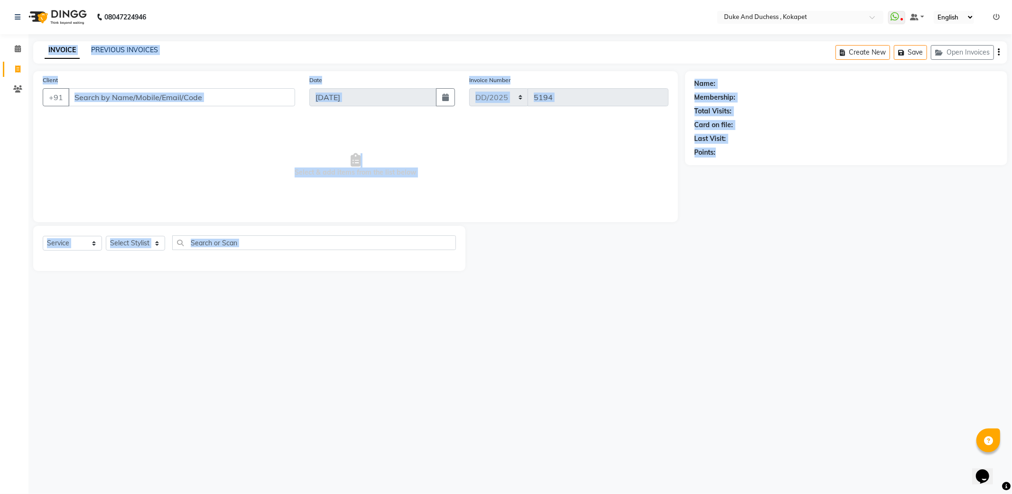
drag, startPoint x: 47, startPoint y: 51, endPoint x: 747, endPoint y: 214, distance: 718.8
click at [747, 214] on main "INVOICE PREVIOUS INVOICES Create New Save Open Invoices Client +91 Date [DATE] …" at bounding box center [519, 163] width 983 height 244
drag, startPoint x: 747, startPoint y: 214, endPoint x: 627, endPoint y: 293, distance: 143.8
click at [627, 293] on div "08047224946 Select Location × Duke And Duchess , Kokapet WhatsApp Status ✕ Stat…" at bounding box center [506, 247] width 1012 height 494
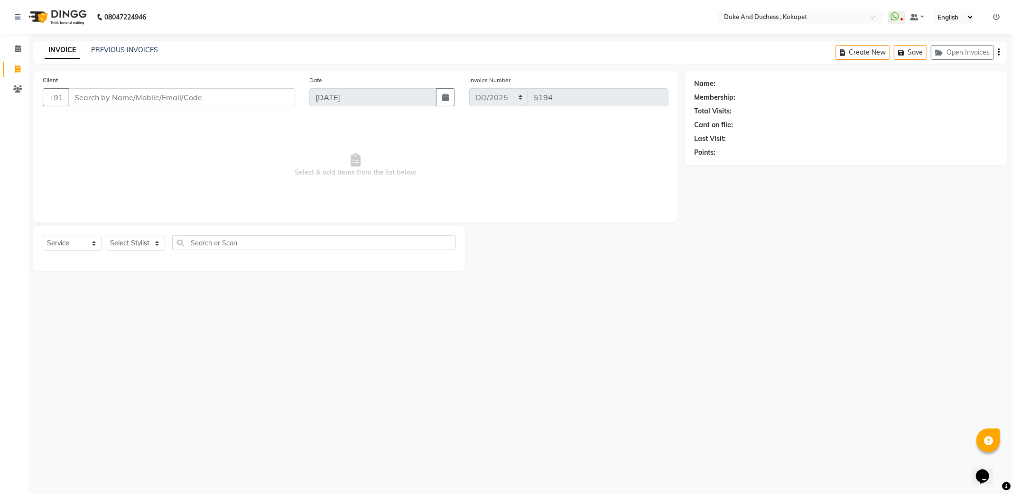
click at [197, 15] on nav "08047224946 Select Location × Duke And Duchess , Kokapet WhatsApp Status ✕ Stat…" at bounding box center [506, 17] width 1012 height 34
click at [126, 48] on link "PREVIOUS INVOICES" at bounding box center [124, 50] width 67 height 9
